Goal: Task Accomplishment & Management: Manage account settings

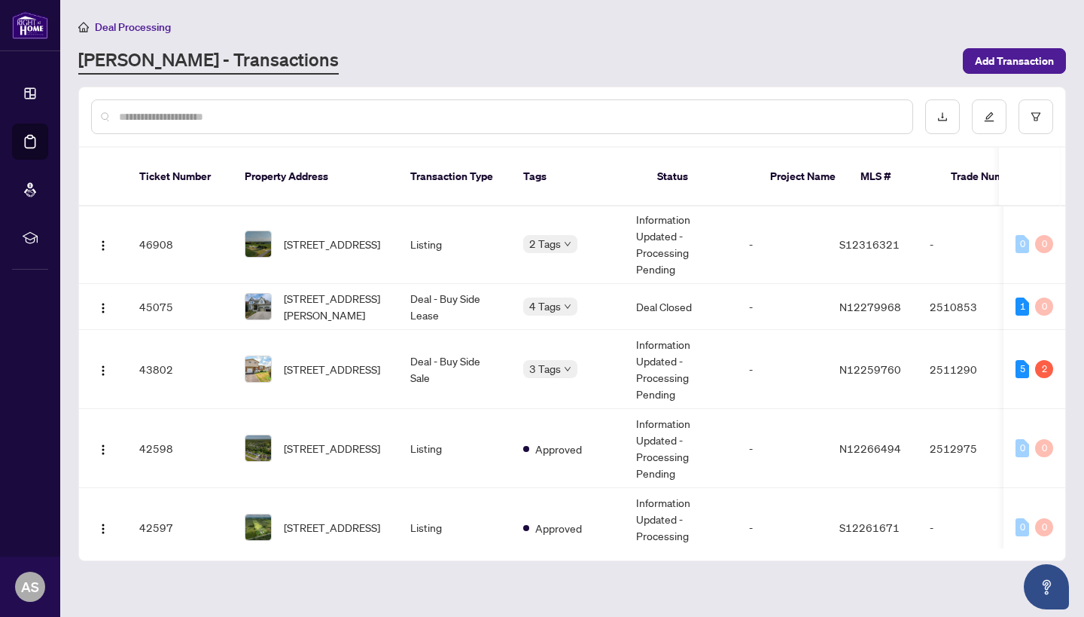
scroll to position [223, 0]
click at [481, 382] on td "Deal - Buy Side Sale" at bounding box center [454, 368] width 113 height 79
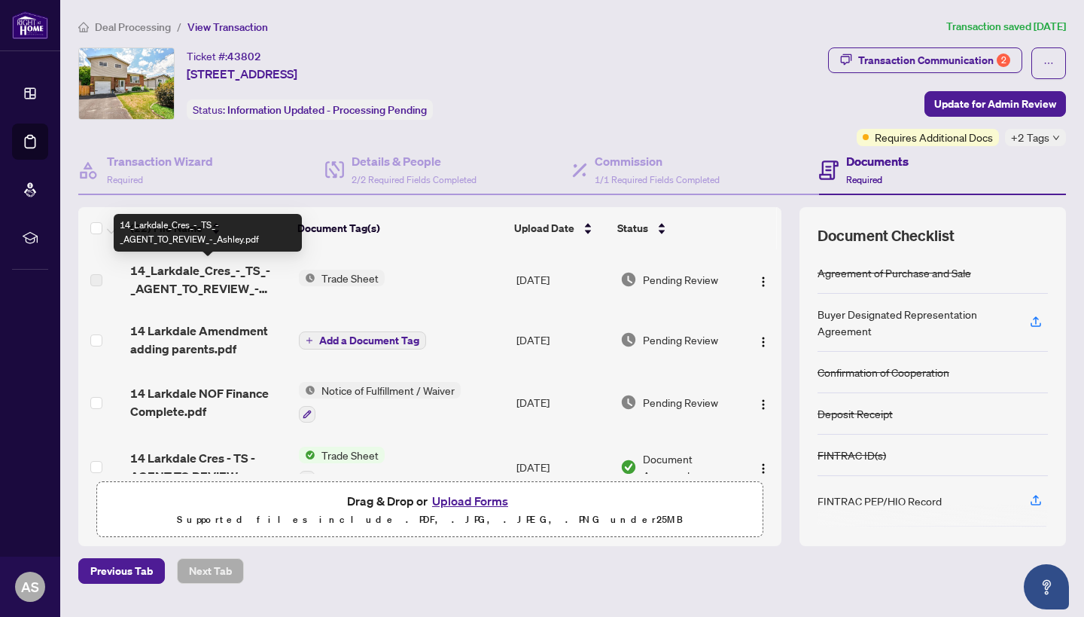
click at [210, 291] on span "14_Larkdale_Cres_-_TS_-_AGENT_TO_REVIEW_-_Ashley.pdf" at bounding box center [208, 279] width 157 height 36
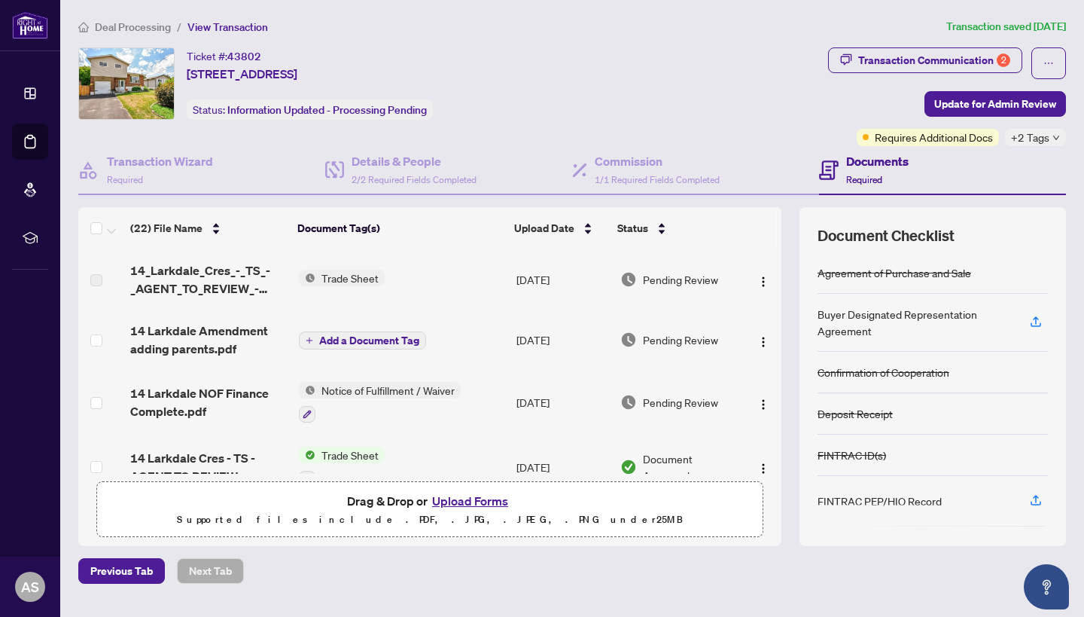
scroll to position [23, 0]
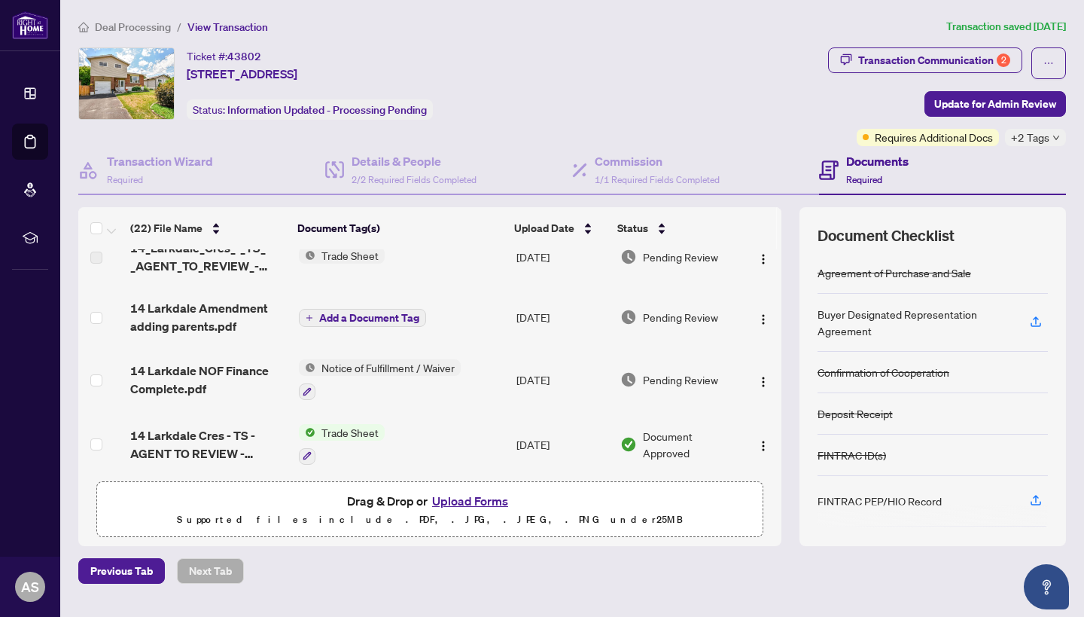
click at [228, 333] on span "14 Larkdale Amendment adding parents.pdf" at bounding box center [208, 317] width 157 height 36
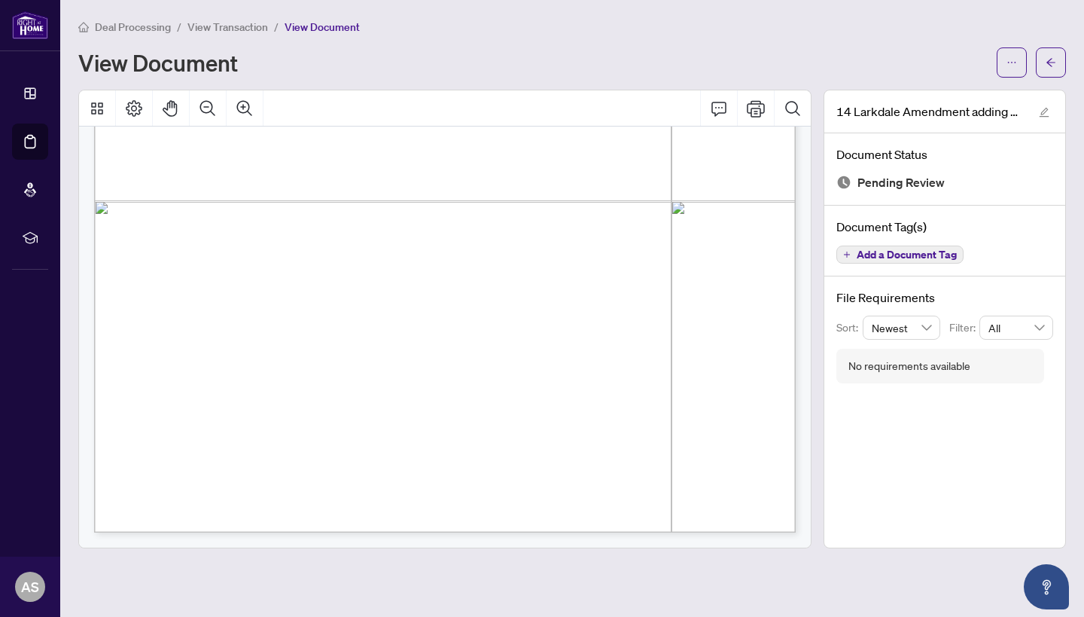
scroll to position [1448, 0]
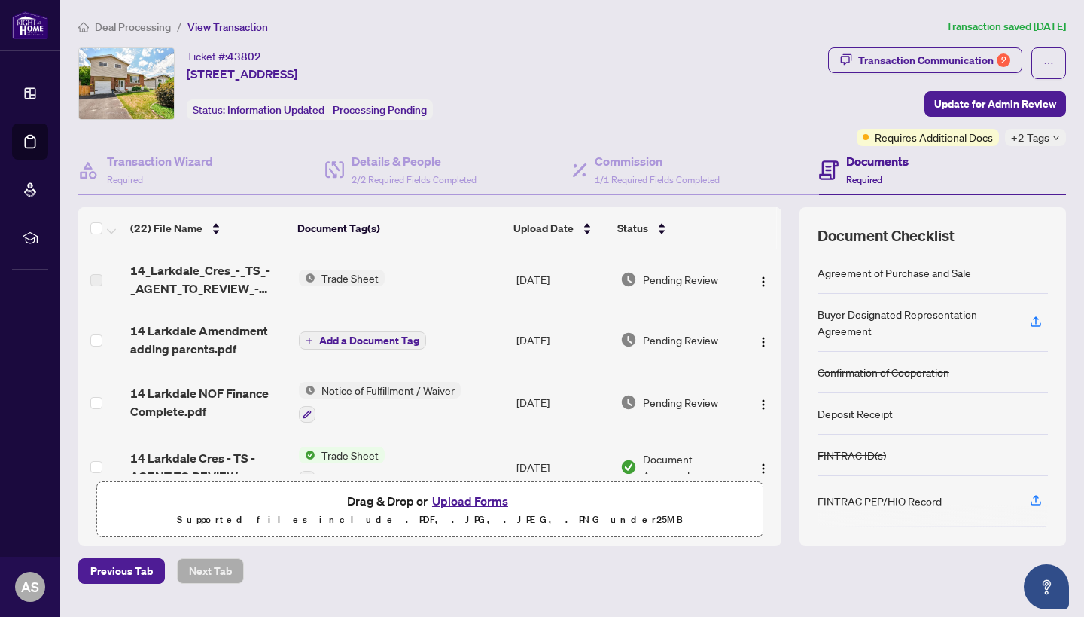
scroll to position [16, 0]
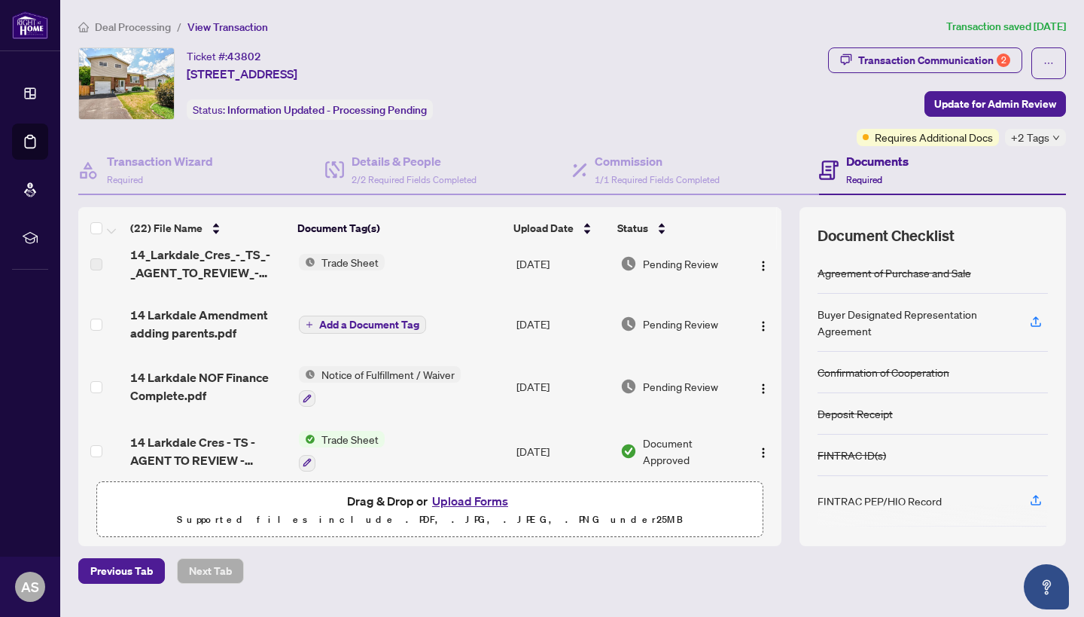
click at [225, 277] on span "14_Larkdale_Cres_-_TS_-_AGENT_TO_REVIEW_-_Ashley.pdf" at bounding box center [208, 263] width 157 height 36
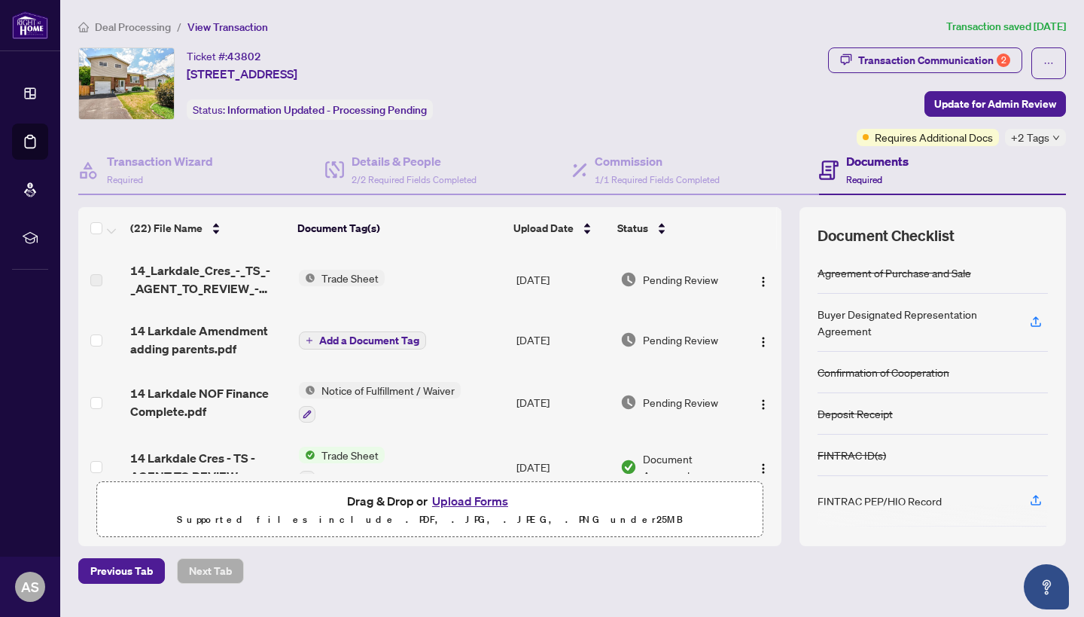
scroll to position [0, 0]
click at [989, 103] on span "Update for Admin Review" at bounding box center [995, 104] width 122 height 24
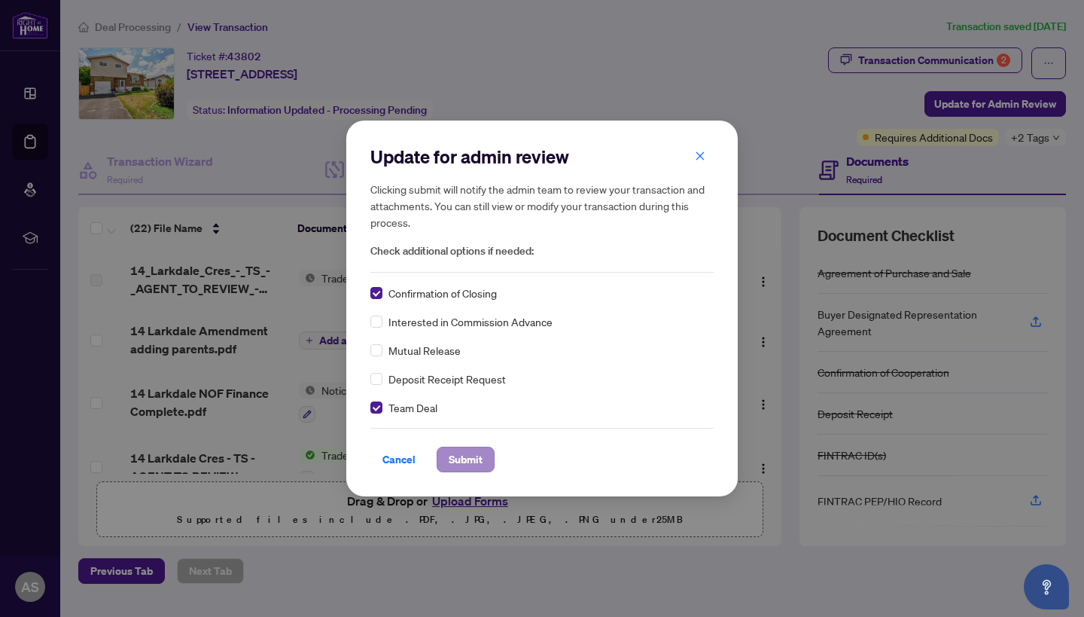
click at [472, 457] on span "Submit" at bounding box center [466, 459] width 34 height 24
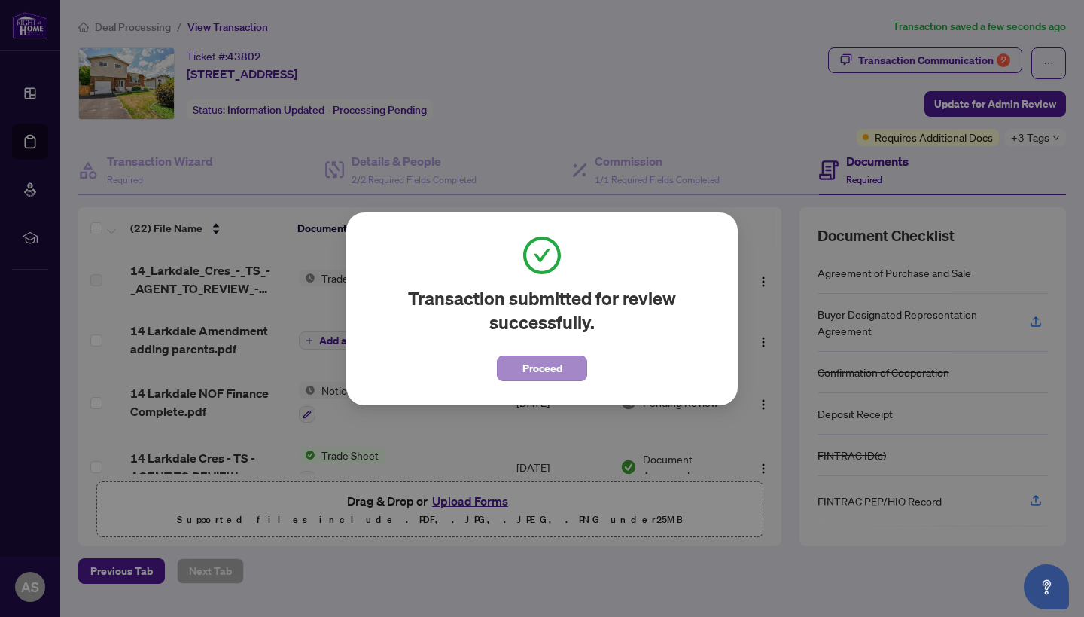
click at [531, 371] on span "Proceed" at bounding box center [542, 368] width 40 height 24
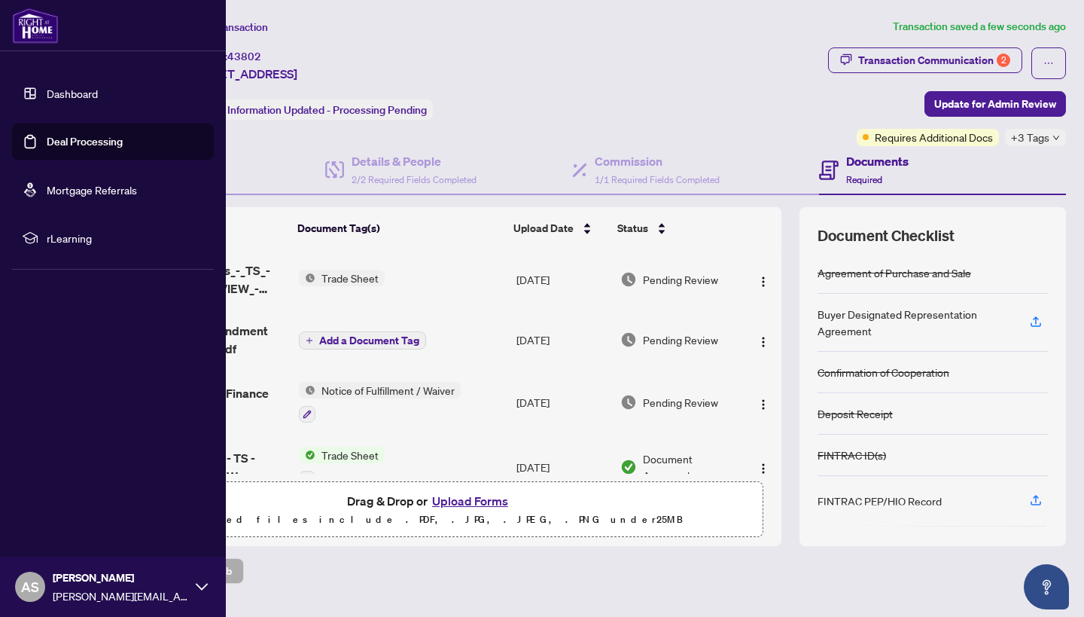
click at [104, 148] on link "Deal Processing" at bounding box center [85, 142] width 76 height 14
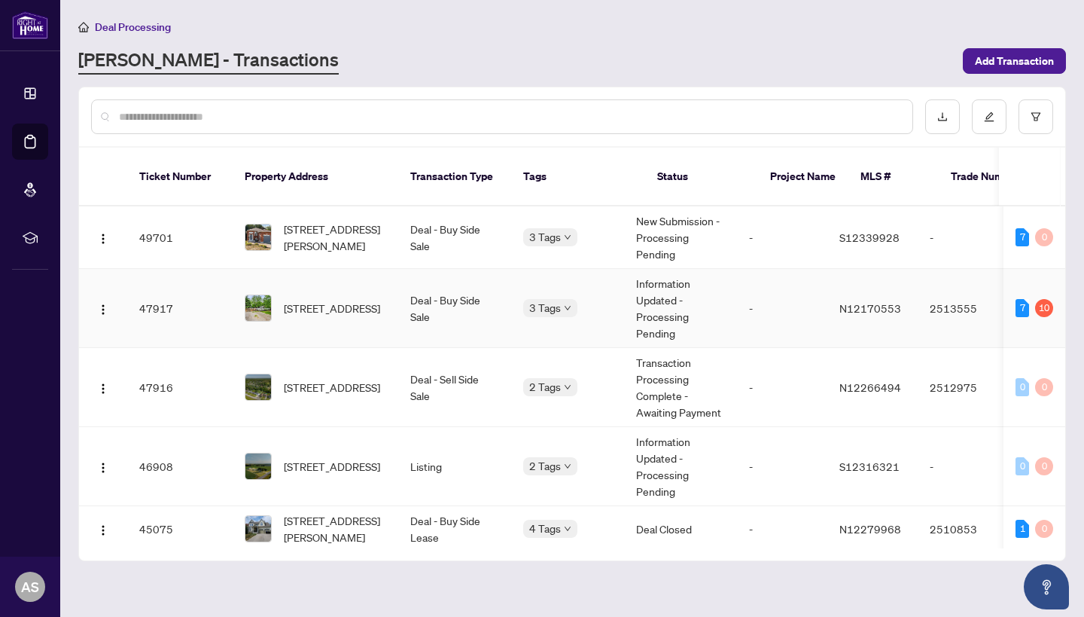
click at [766, 293] on td "-" at bounding box center [782, 308] width 90 height 79
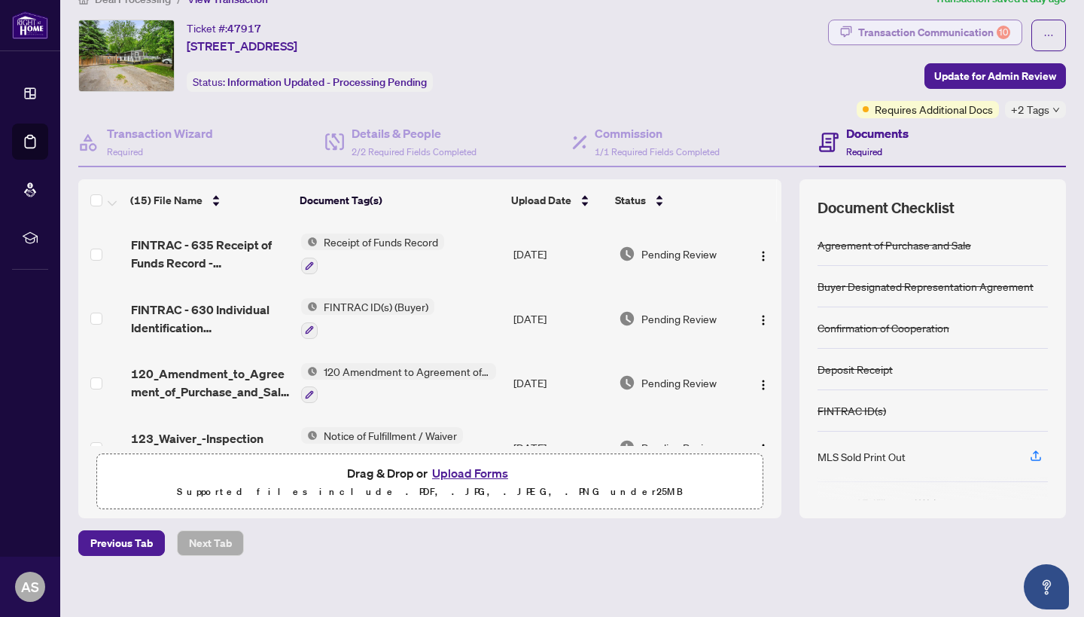
click at [942, 33] on div "Transaction Communication 10" at bounding box center [934, 32] width 152 height 24
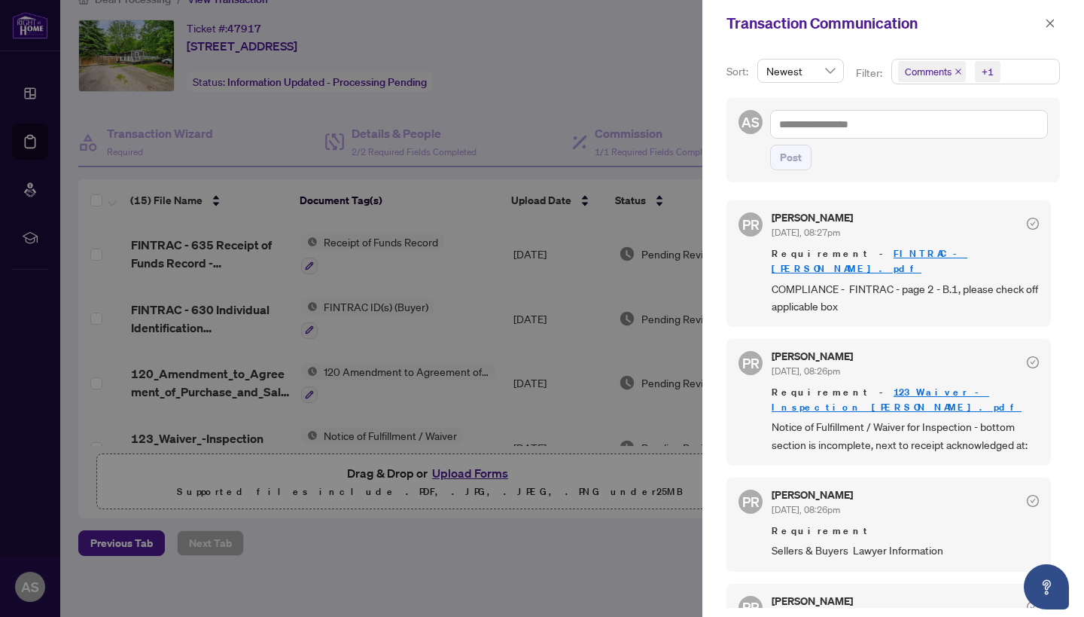
click at [25, 155] on div at bounding box center [542, 308] width 1084 height 617
click at [29, 154] on div at bounding box center [542, 308] width 1084 height 617
click at [1049, 26] on icon "close" at bounding box center [1050, 23] width 11 height 11
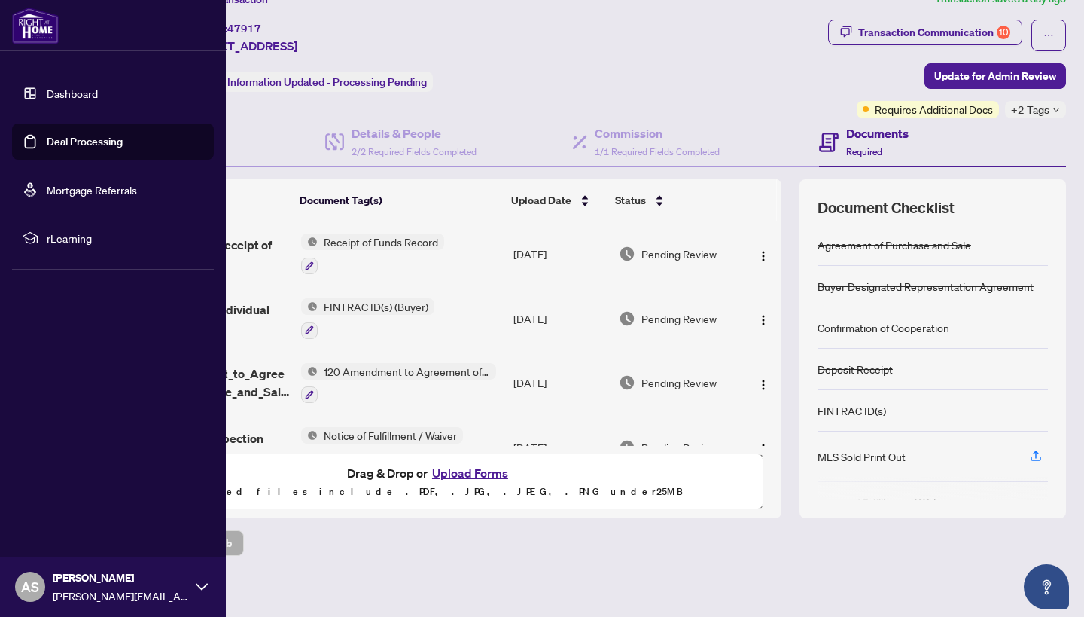
click at [52, 95] on link "Dashboard" at bounding box center [72, 94] width 51 height 14
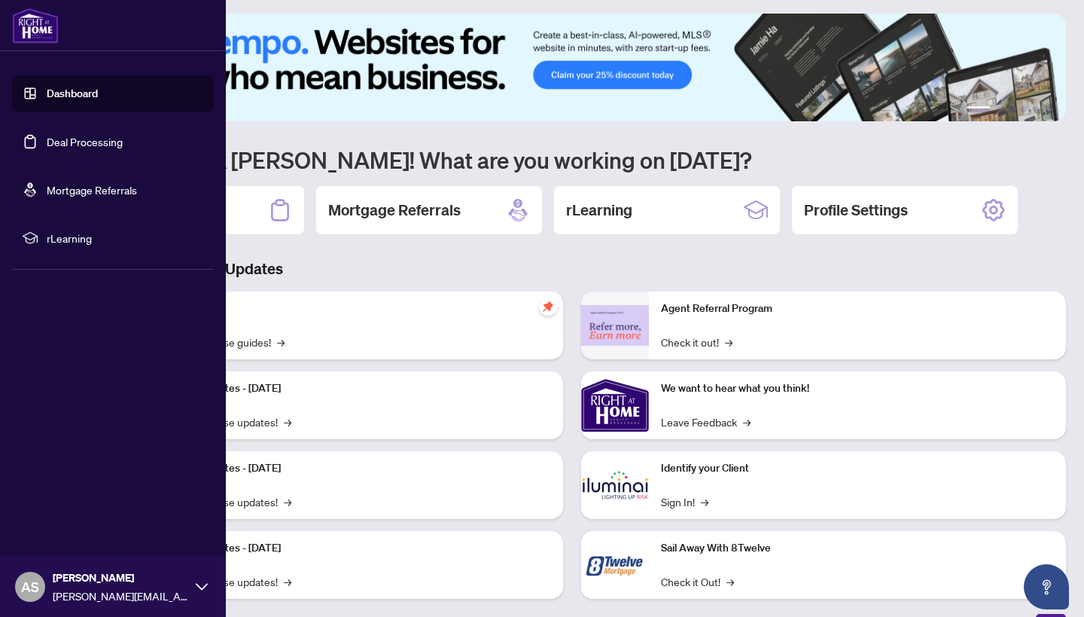
click at [70, 148] on link "Deal Processing" at bounding box center [85, 142] width 76 height 14
